Goal: Transaction & Acquisition: Purchase product/service

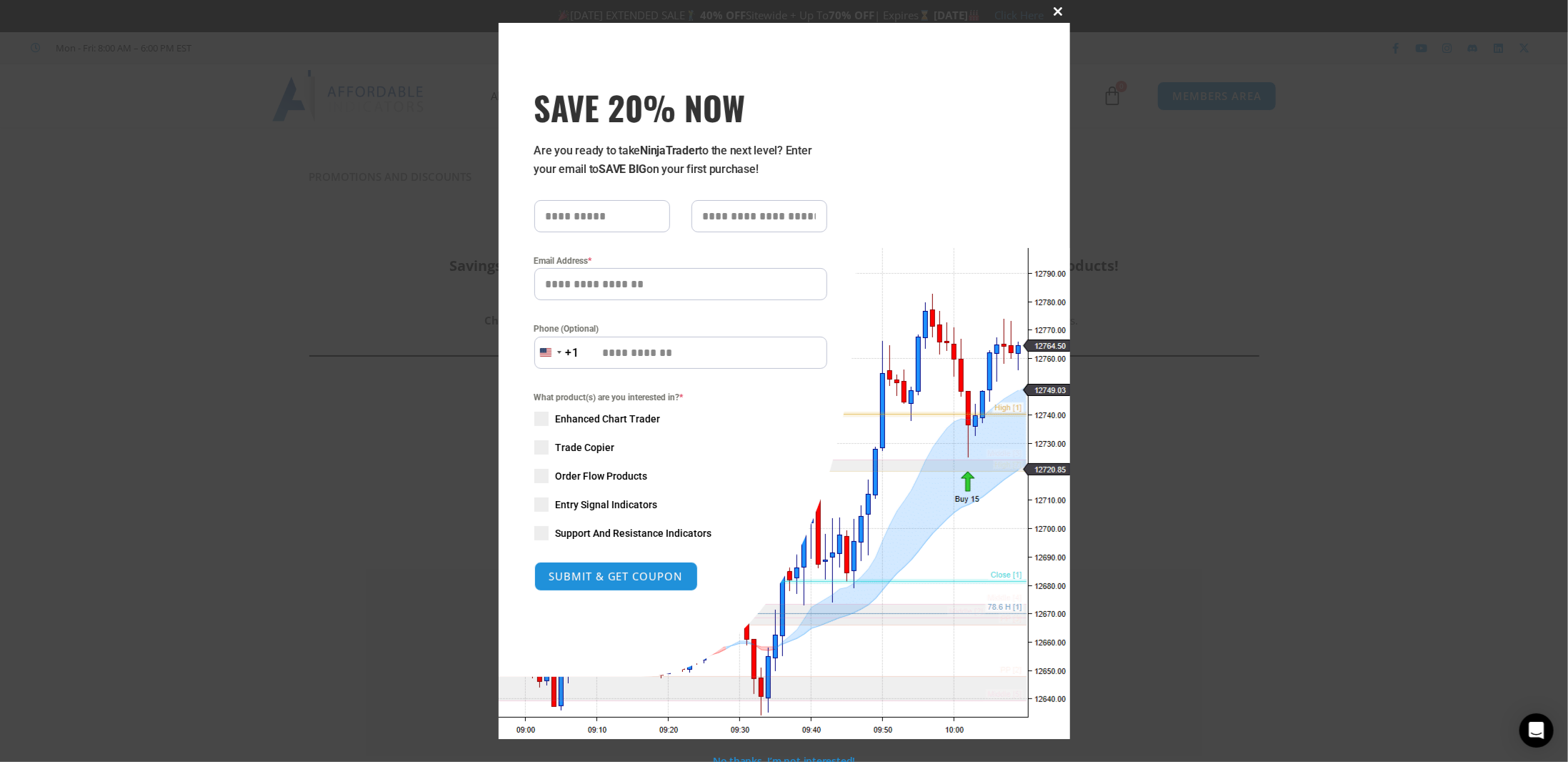
click at [1051, 15] on span at bounding box center [1058, 11] width 23 height 8
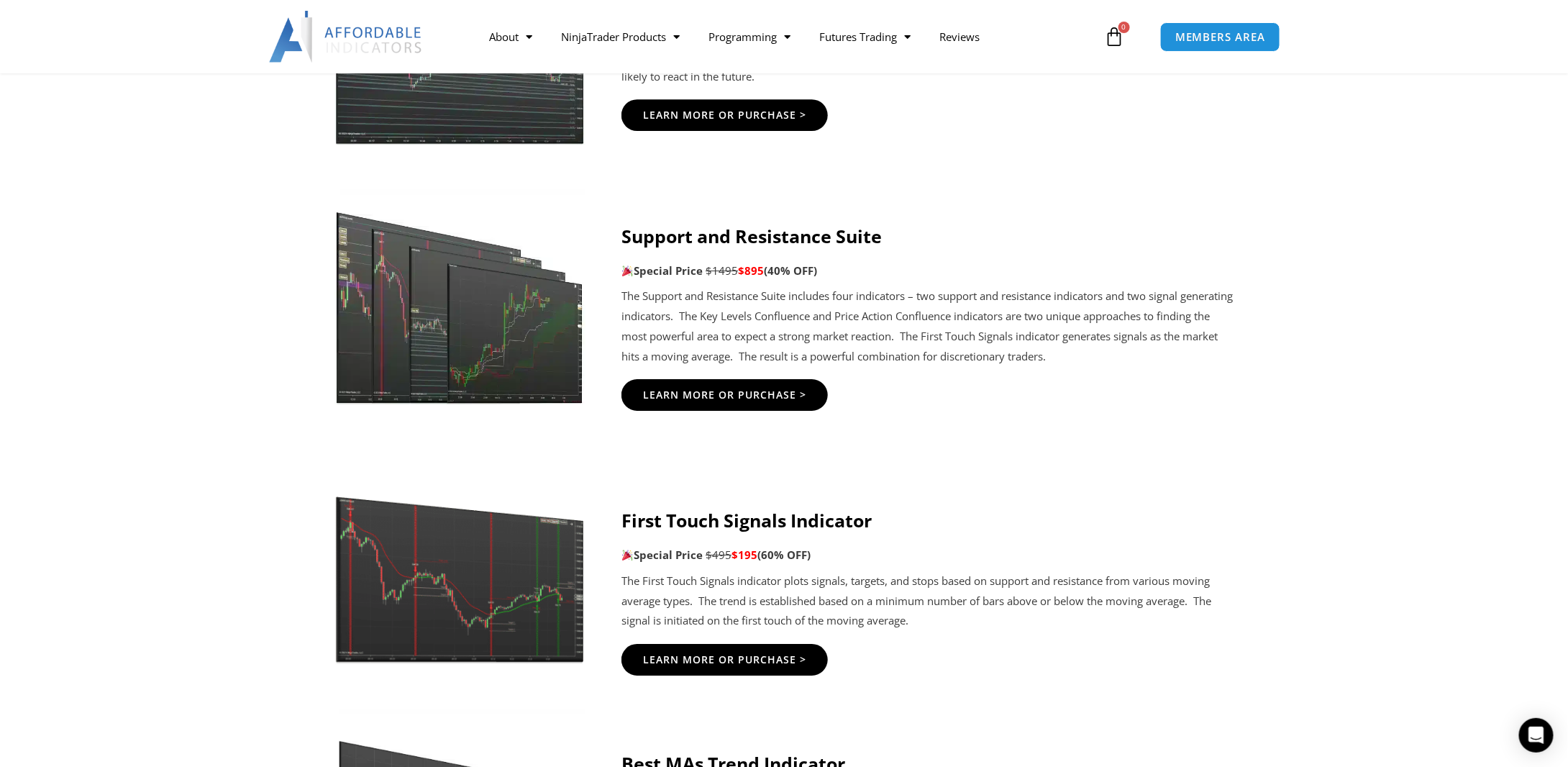
scroll to position [2302, 0]
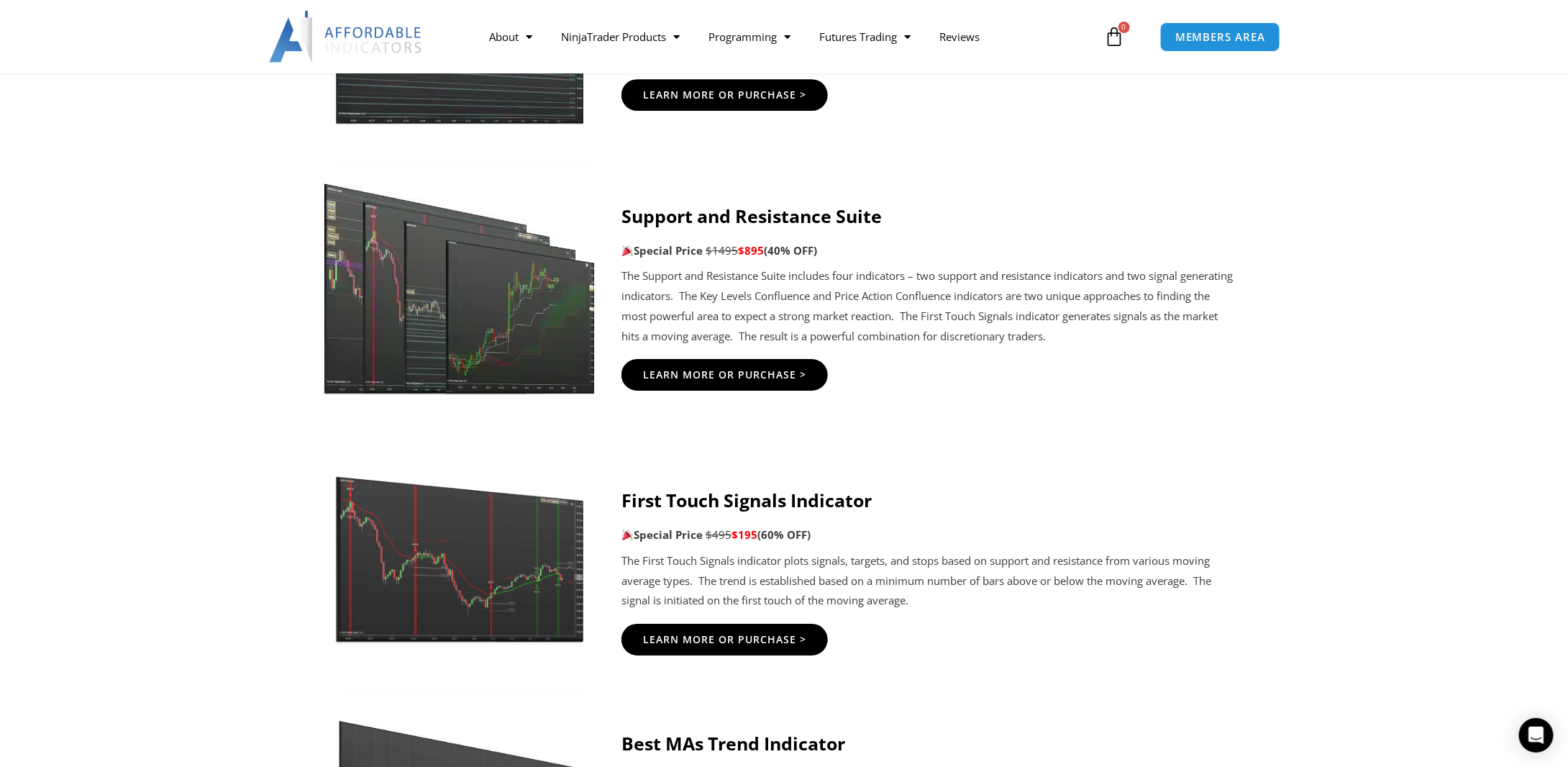
click at [458, 326] on img at bounding box center [459, 276] width 276 height 237
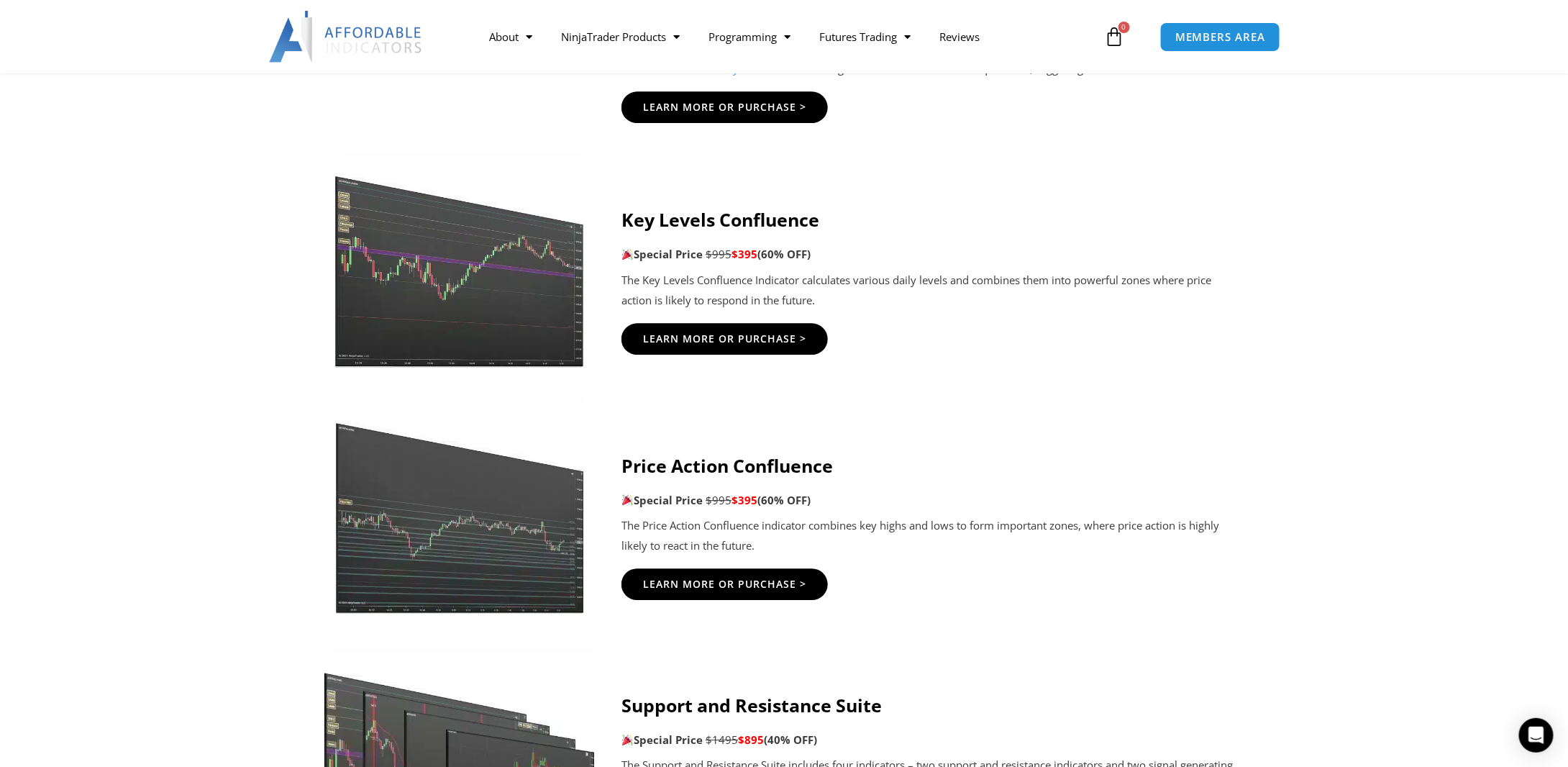
scroll to position [1811, 0]
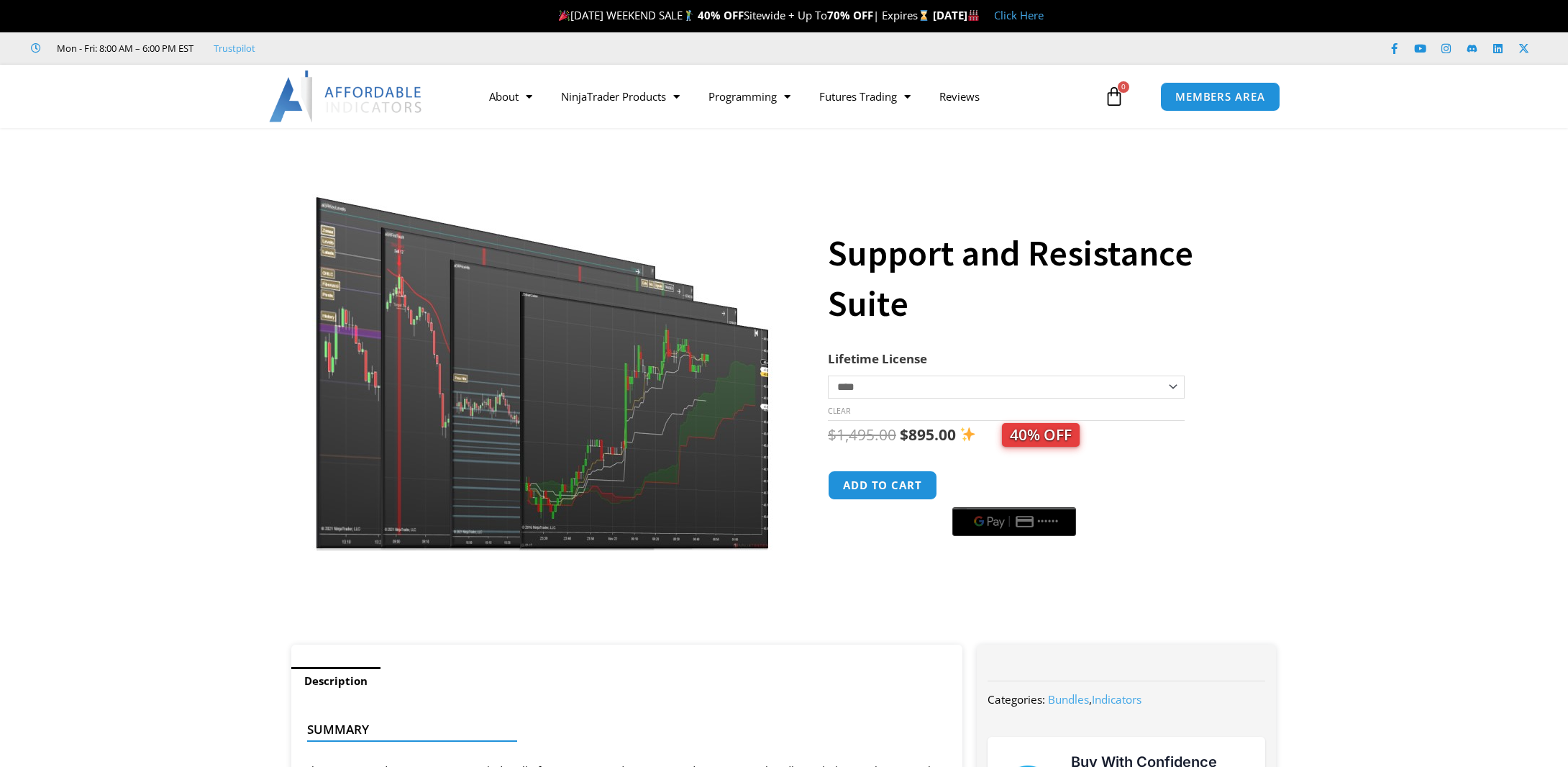
click at [524, 339] on img at bounding box center [543, 352] width 462 height 397
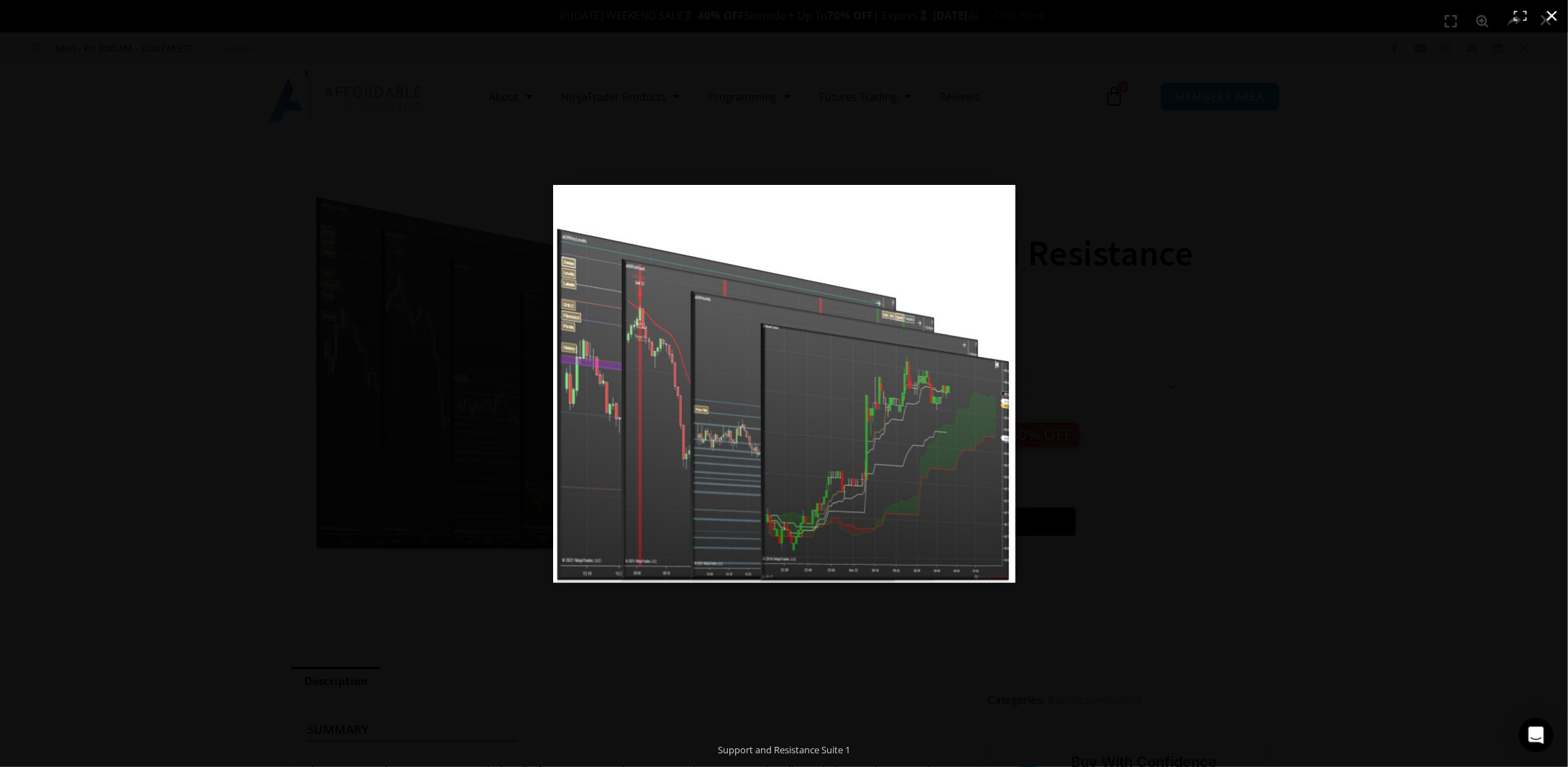
click at [441, 341] on div at bounding box center [784, 383] width 1568 height 767
